Goal: Information Seeking & Learning: Learn about a topic

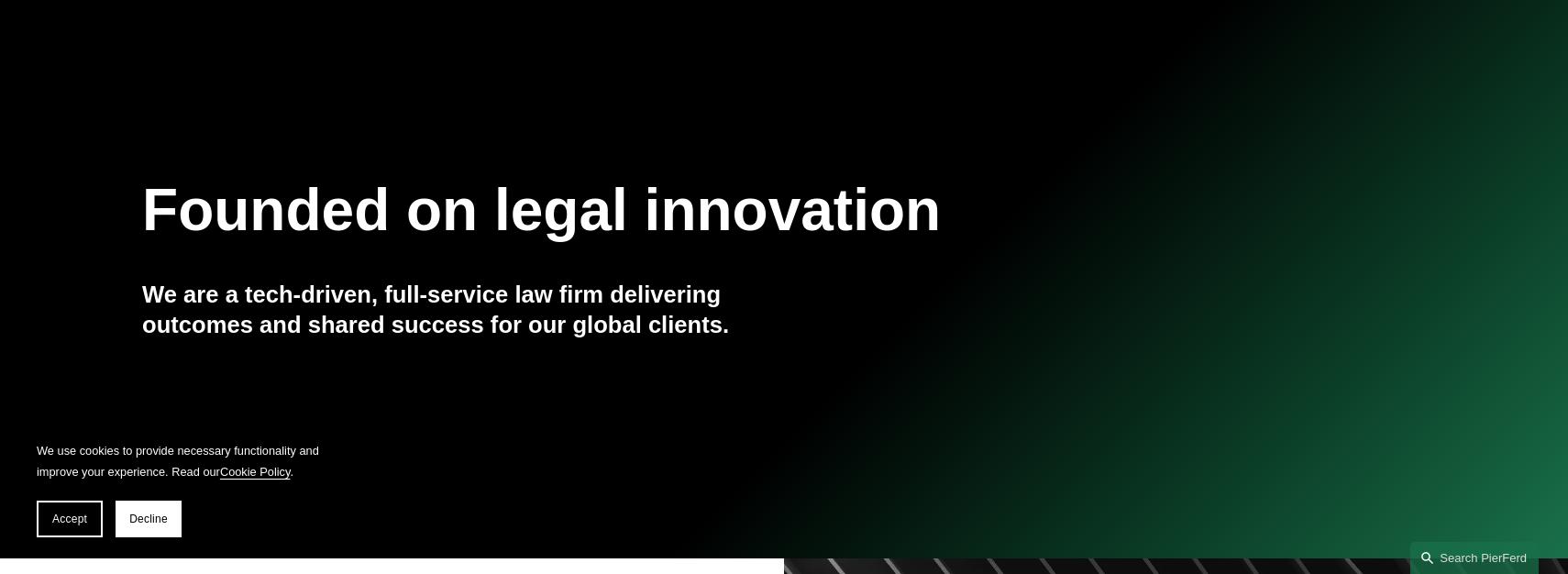
scroll to position [150, 0]
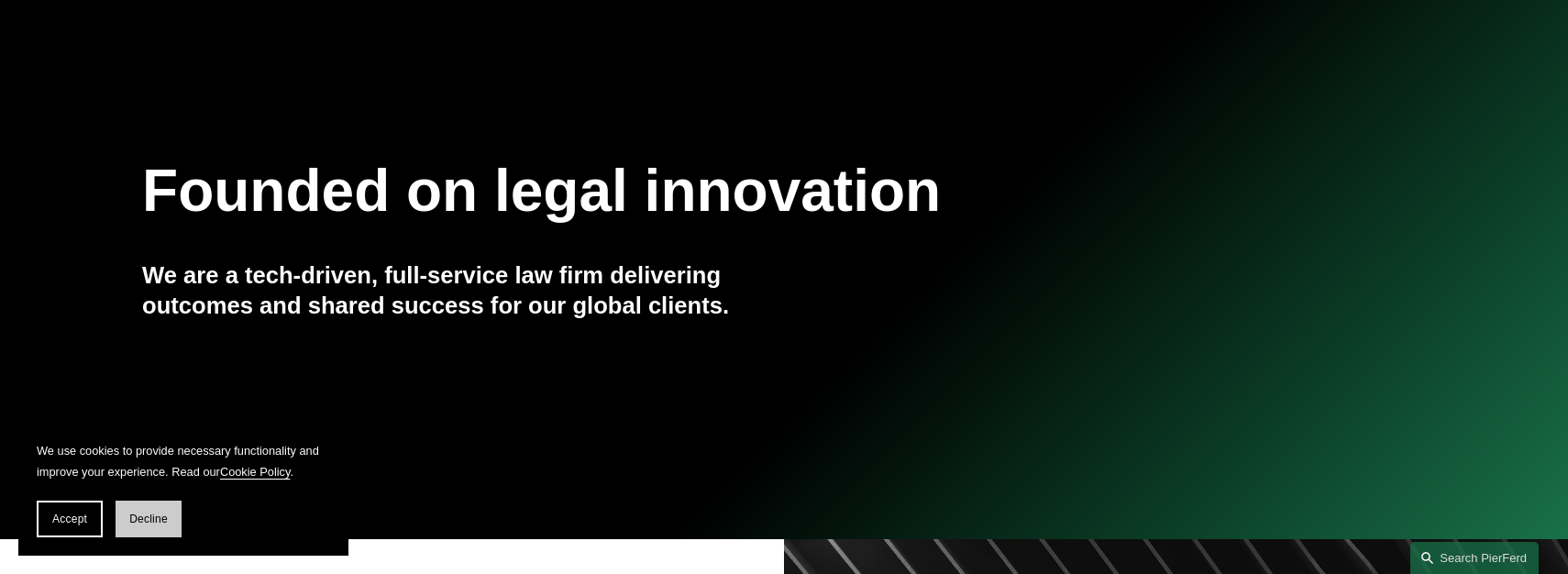
click at [137, 517] on span "Decline" at bounding box center [149, 519] width 39 height 13
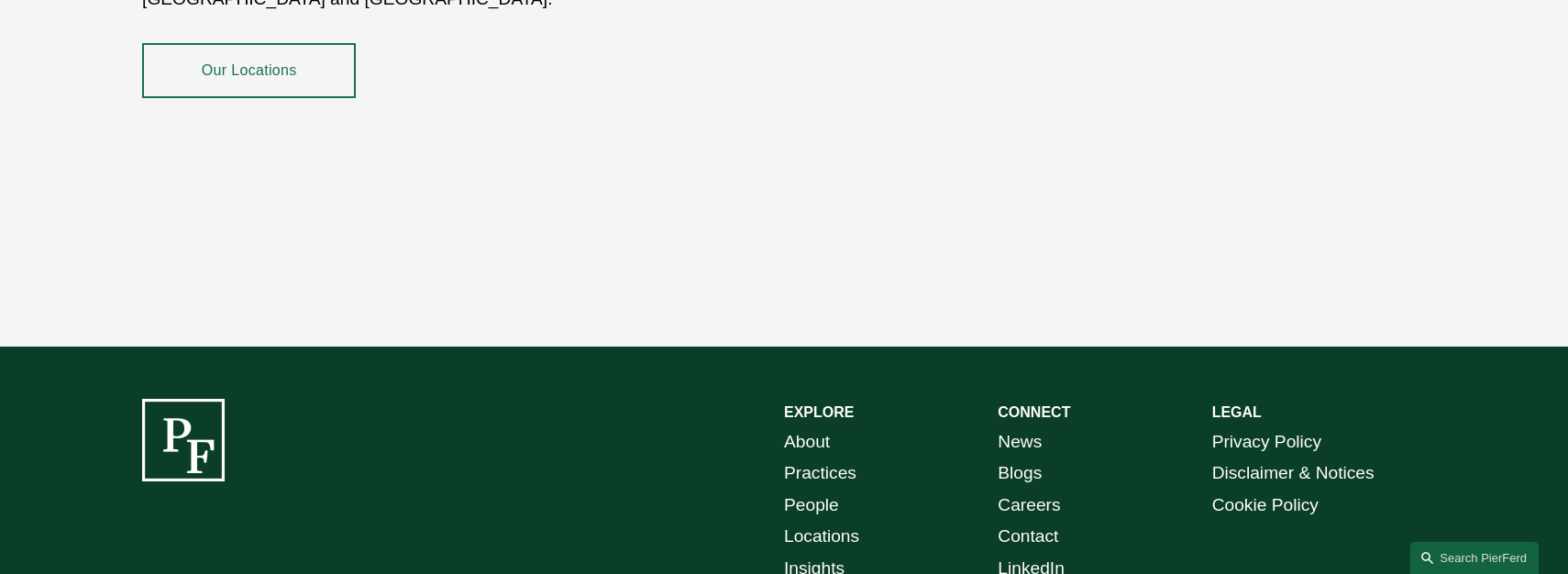
scroll to position [3514, 0]
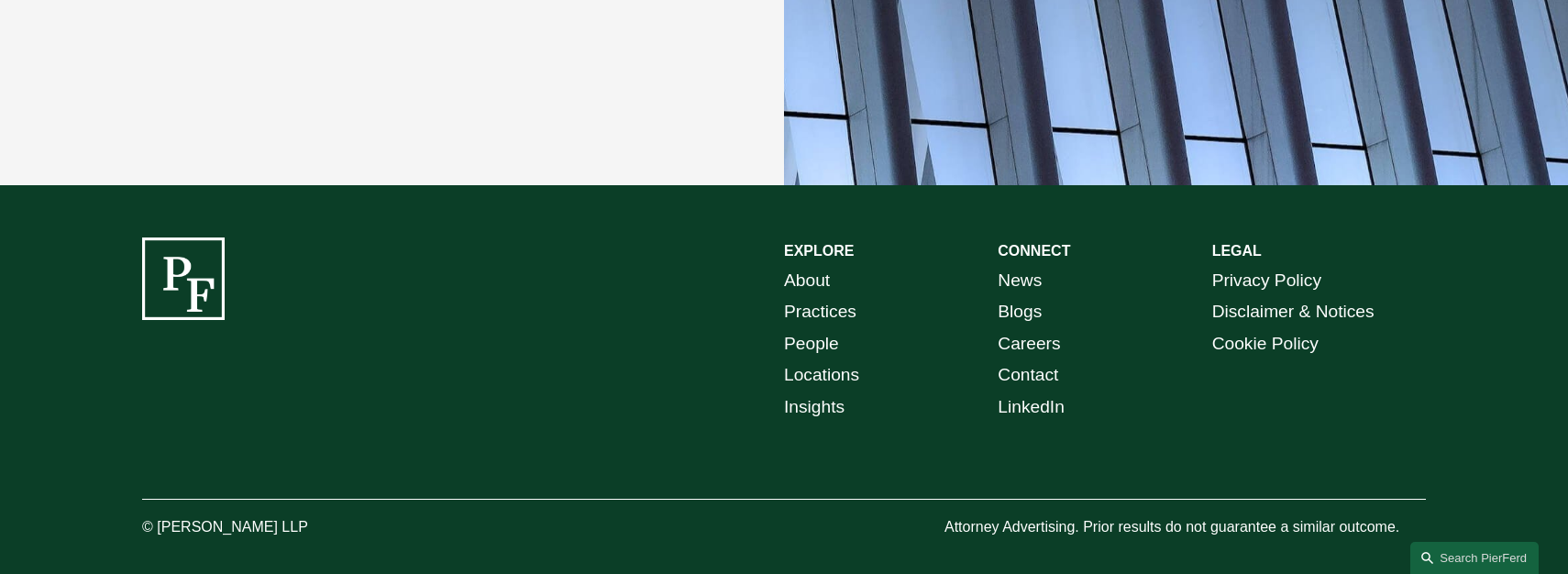
click at [1049, 331] on link "Careers" at bounding box center [1029, 343] width 62 height 32
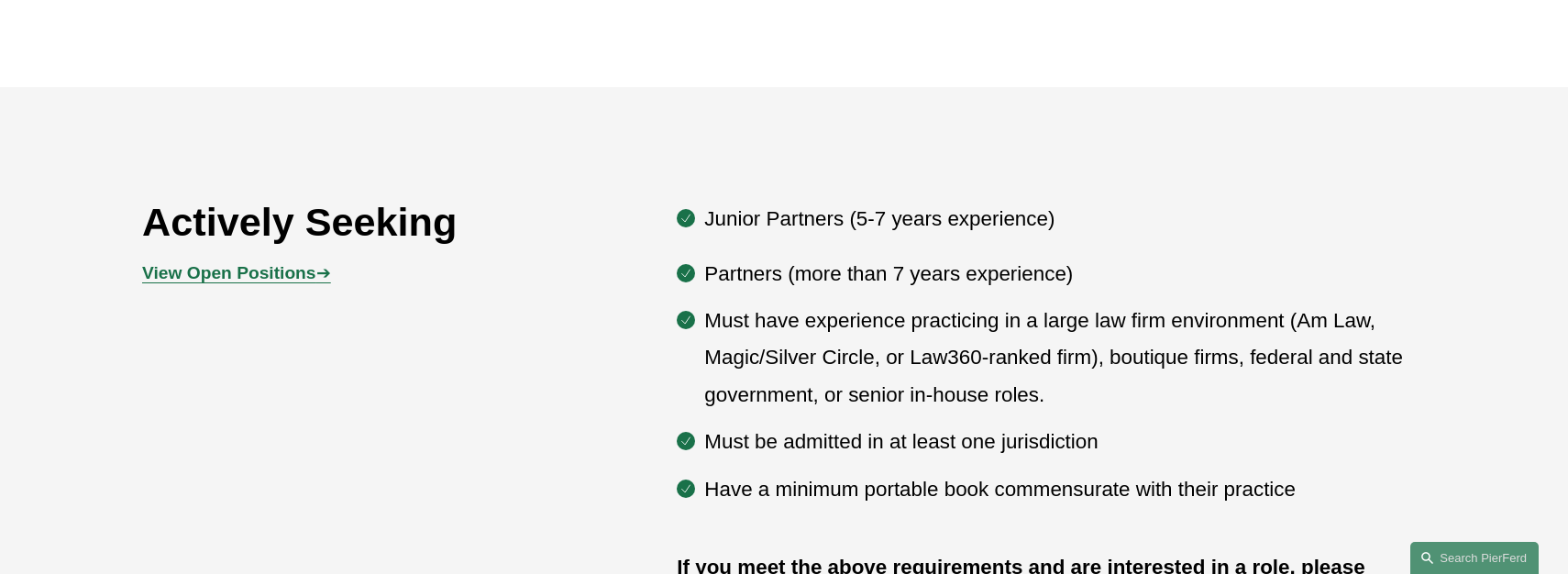
scroll to position [934, 0]
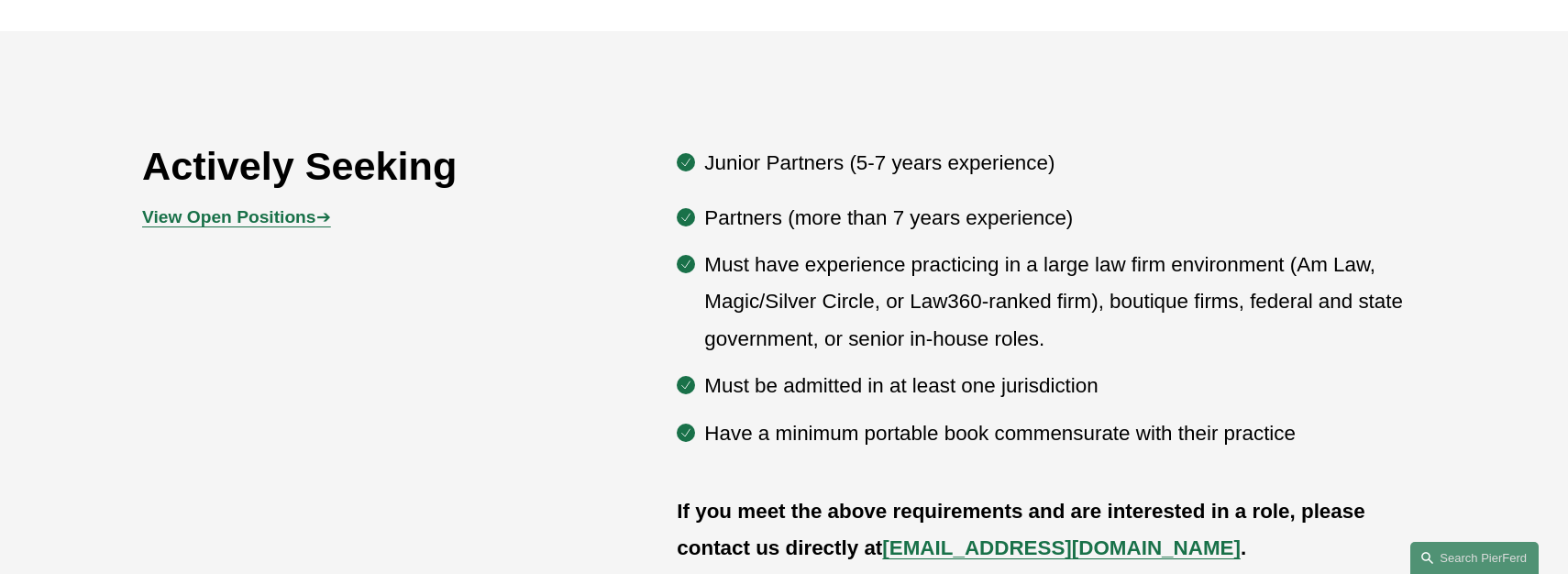
click at [326, 227] on span "View Open Positions ➔" at bounding box center [236, 217] width 188 height 19
